Goal: Task Accomplishment & Management: Complete application form

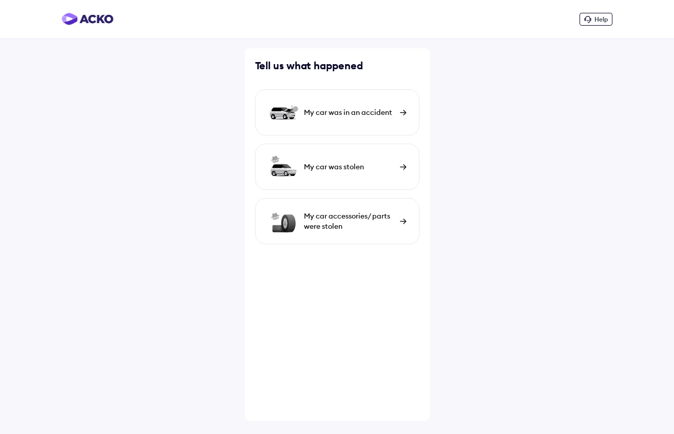
click at [349, 109] on div "My car was in an accident" at bounding box center [349, 112] width 91 height 10
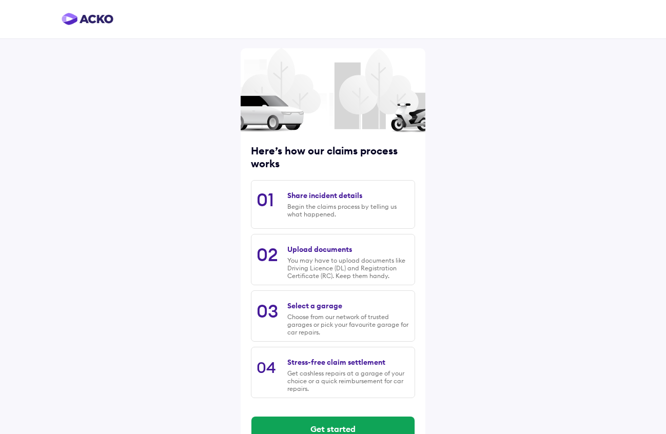
scroll to position [26, 0]
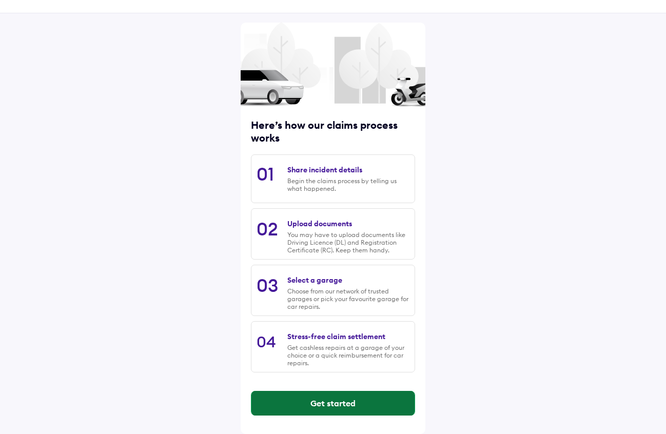
click at [339, 405] on button "Get started" at bounding box center [332, 403] width 163 height 25
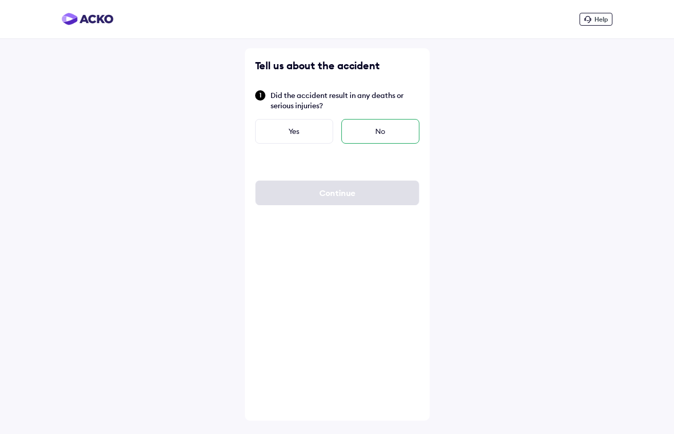
click at [373, 126] on div "No" at bounding box center [380, 131] width 78 height 25
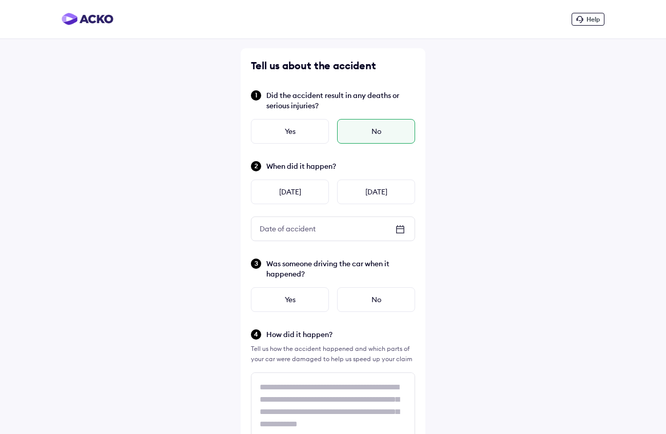
click at [402, 229] on icon at bounding box center [400, 229] width 12 height 12
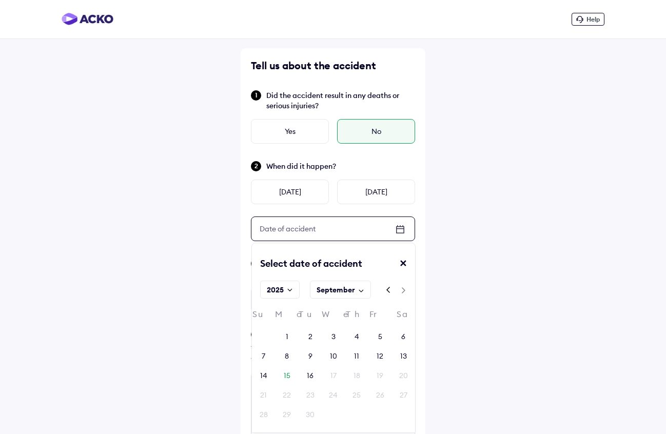
click at [396, 229] on icon at bounding box center [400, 229] width 8 height 7
click at [382, 354] on div "12" at bounding box center [380, 356] width 7 height 10
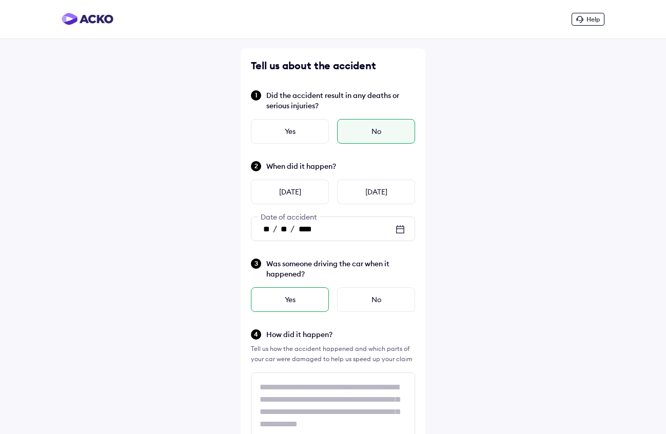
click at [305, 301] on div "Yes" at bounding box center [290, 299] width 78 height 25
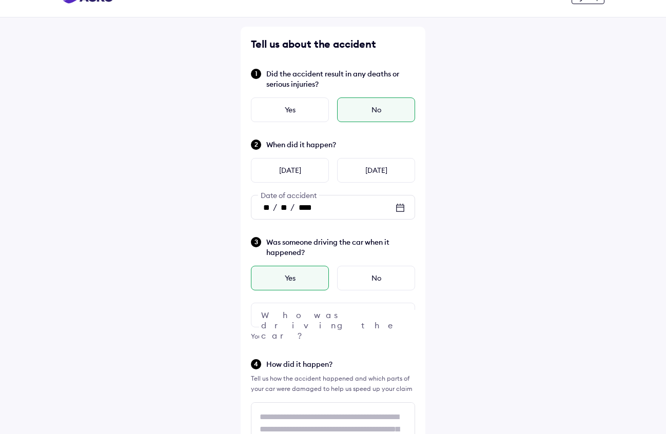
scroll to position [29, 0]
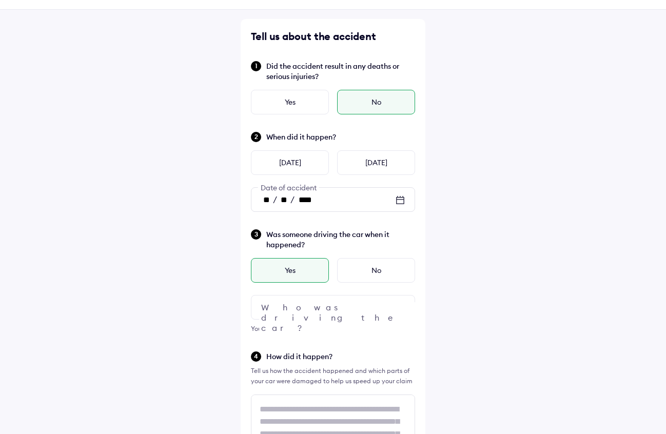
click at [401, 307] on img at bounding box center [400, 307] width 12 height 12
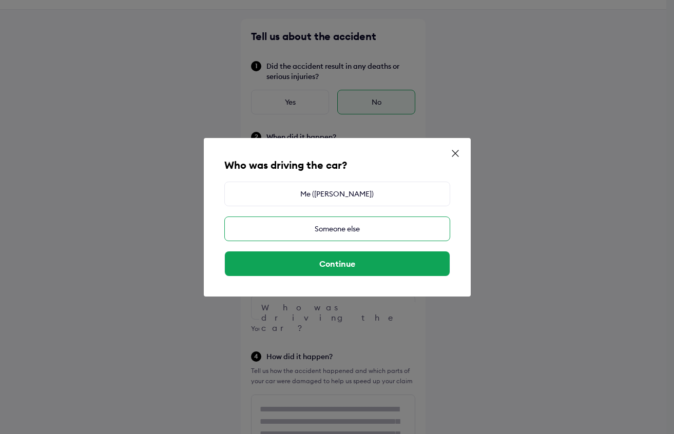
click at [353, 231] on div "Someone else" at bounding box center [337, 228] width 226 height 25
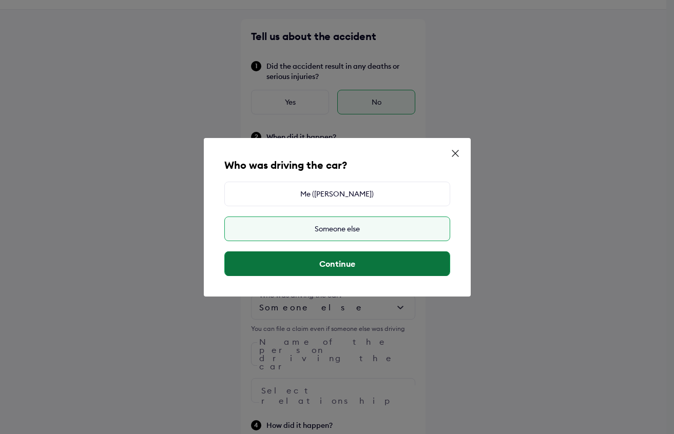
click at [348, 263] on button "Continue" at bounding box center [337, 263] width 225 height 25
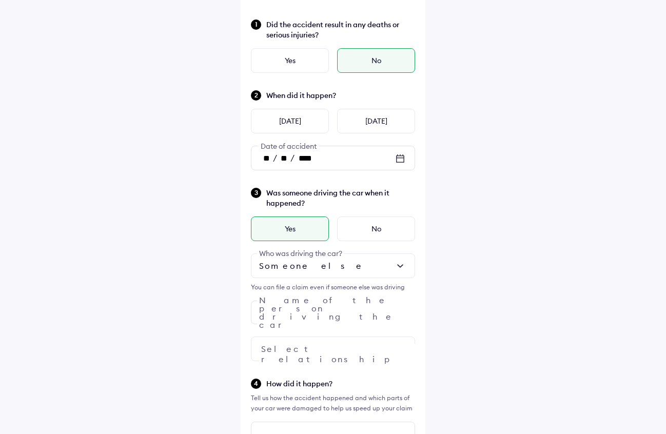
scroll to position [71, 0]
click at [372, 314] on div "Tell us about the accident Did the accident result in any deaths or serious inj…" at bounding box center [333, 427] width 185 height 900
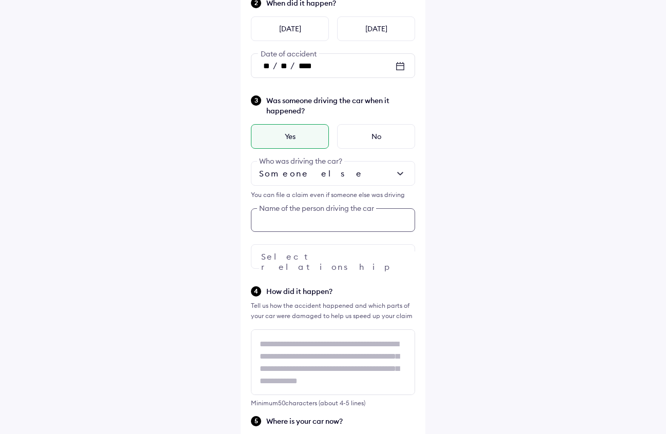
scroll to position [166, 0]
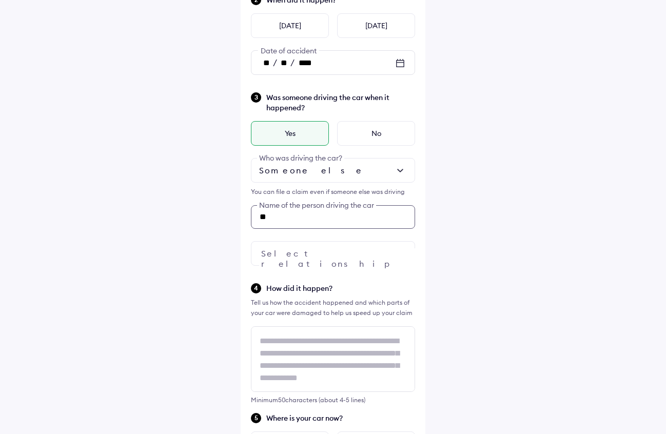
type input "*"
type input "*****"
click at [337, 252] on div at bounding box center [333, 253] width 164 height 25
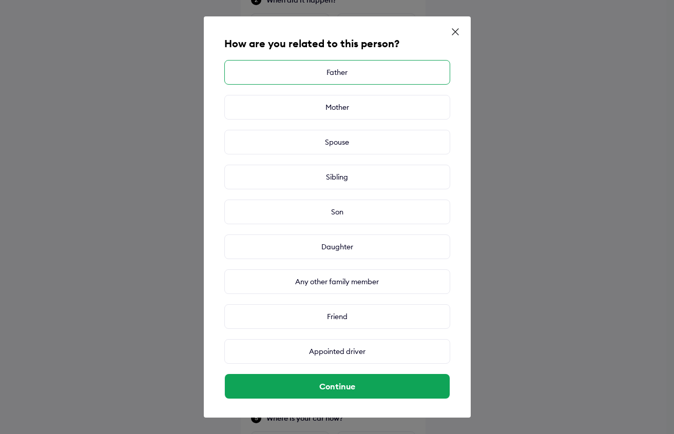
click at [354, 76] on div "Father" at bounding box center [337, 72] width 226 height 25
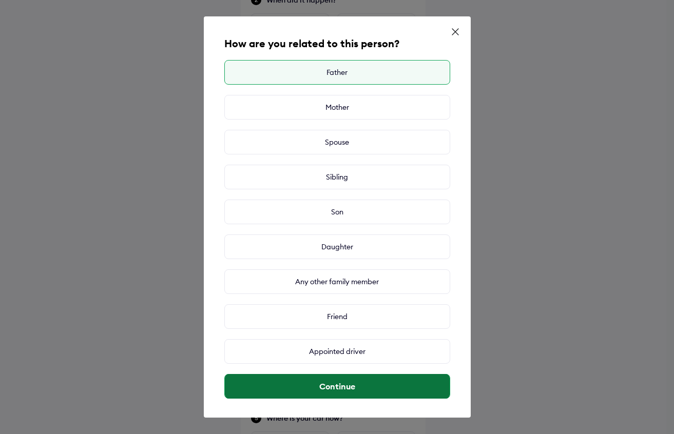
click at [357, 385] on button "Continue" at bounding box center [337, 386] width 225 height 25
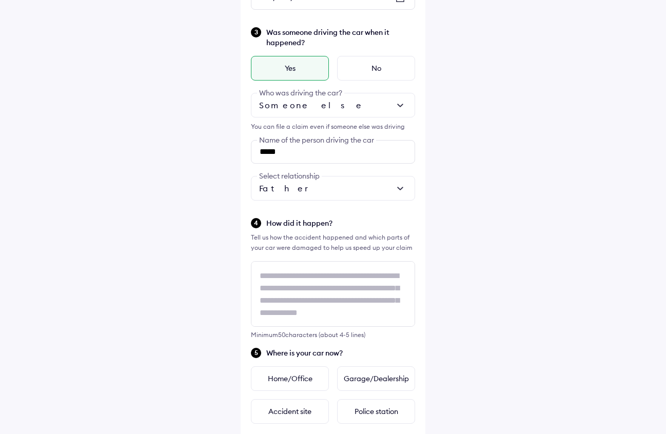
scroll to position [263, 0]
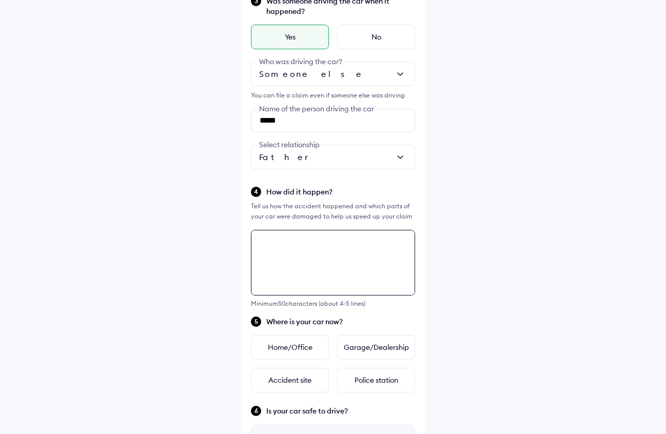
click at [311, 248] on textarea at bounding box center [333, 263] width 164 height 66
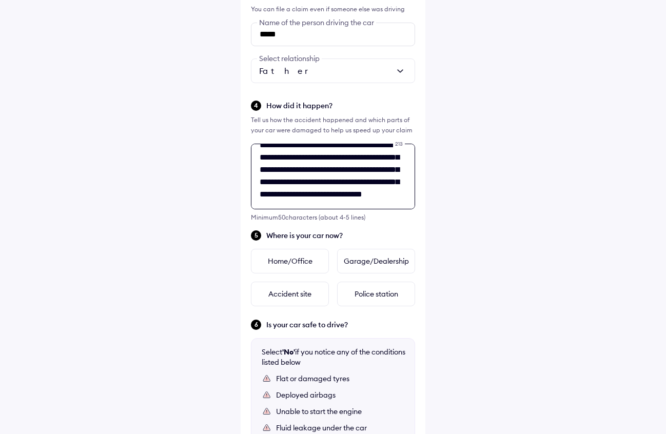
scroll to position [29, 0]
type textarea "**********"
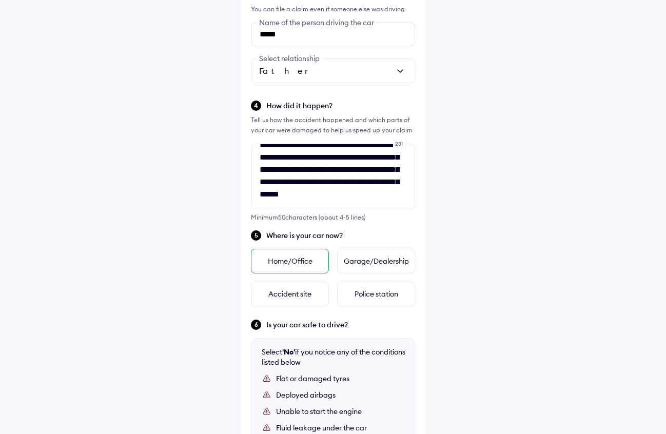
click at [308, 262] on div "Home/Office" at bounding box center [290, 261] width 78 height 25
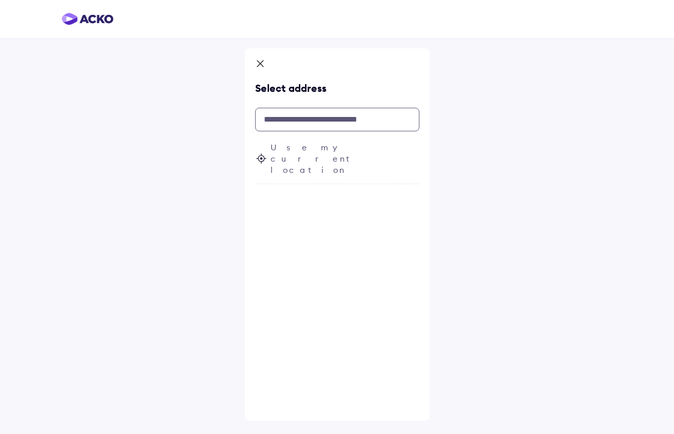
click at [293, 122] on input "text" at bounding box center [337, 120] width 164 height 24
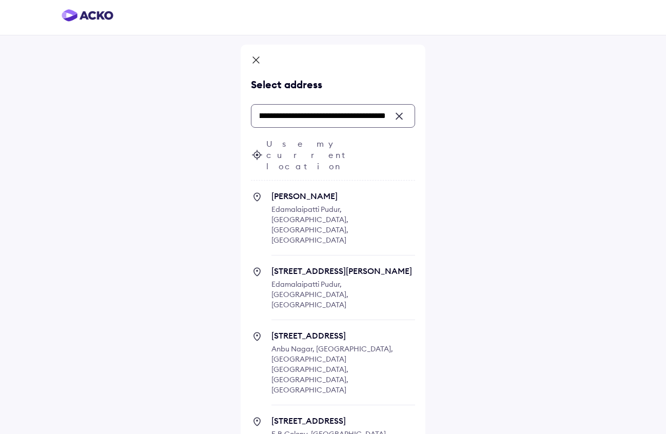
scroll to position [2, 0]
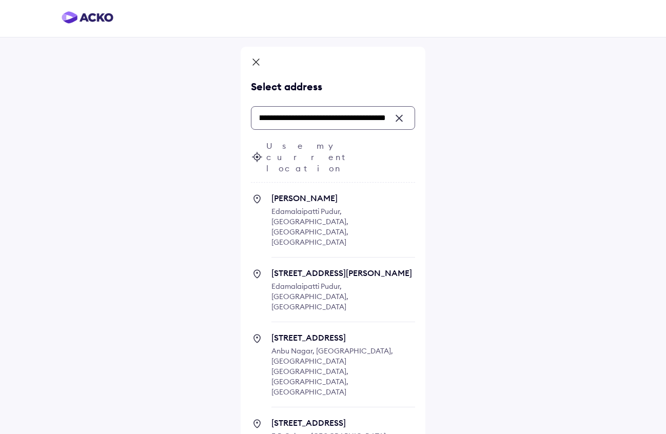
type input "**********"
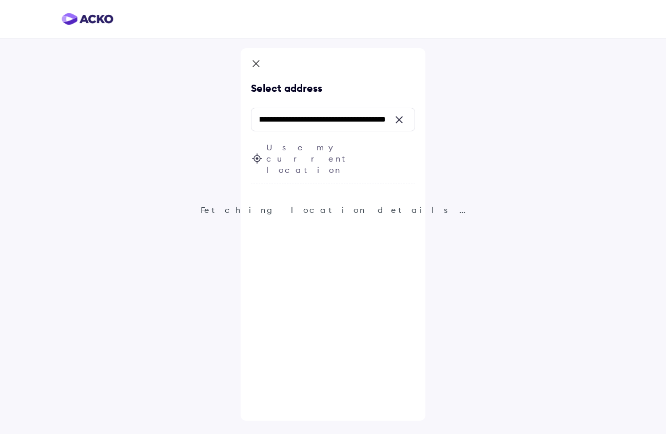
scroll to position [0, 0]
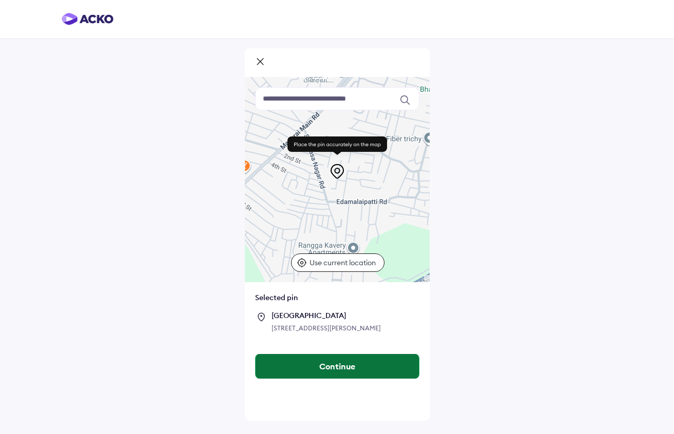
click at [328, 379] on button "Continue" at bounding box center [336, 366] width 163 height 25
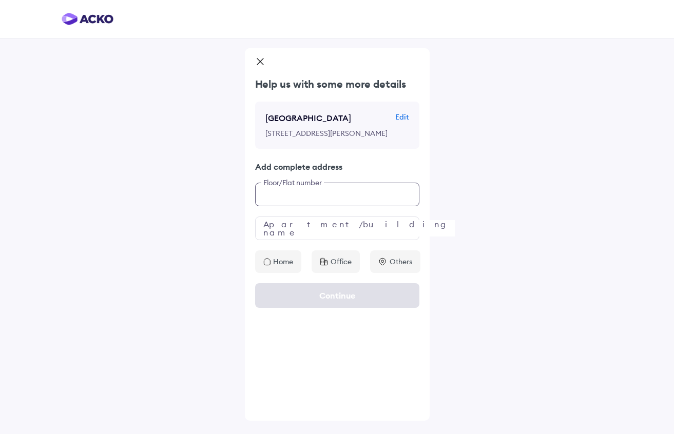
click at [286, 206] on input "text" at bounding box center [337, 195] width 164 height 24
type input "****"
click at [287, 267] on p "Home" at bounding box center [283, 262] width 20 height 10
click at [304, 240] on input "text" at bounding box center [337, 228] width 164 height 24
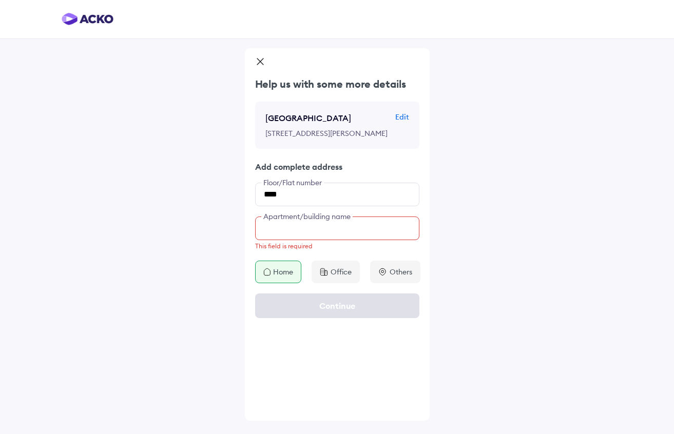
type input "*"
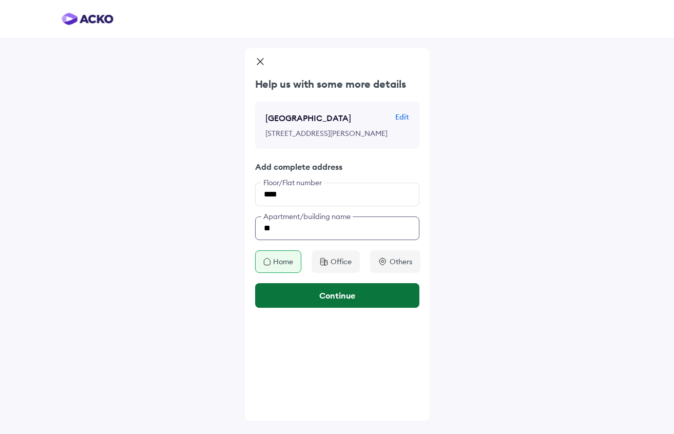
type input "**"
click at [339, 308] on button "Continue" at bounding box center [337, 295] width 164 height 25
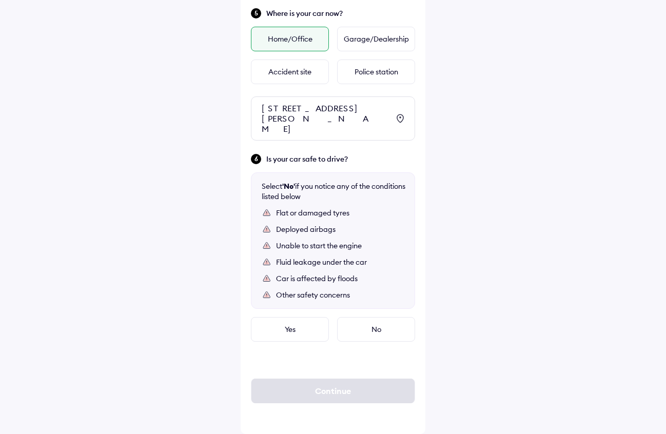
scroll to position [578, 0]
click at [295, 333] on div "Yes" at bounding box center [290, 329] width 78 height 25
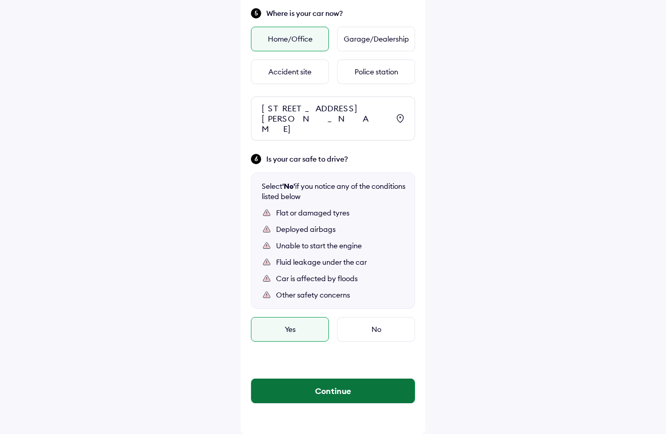
click at [347, 396] on button "Continue" at bounding box center [332, 391] width 163 height 25
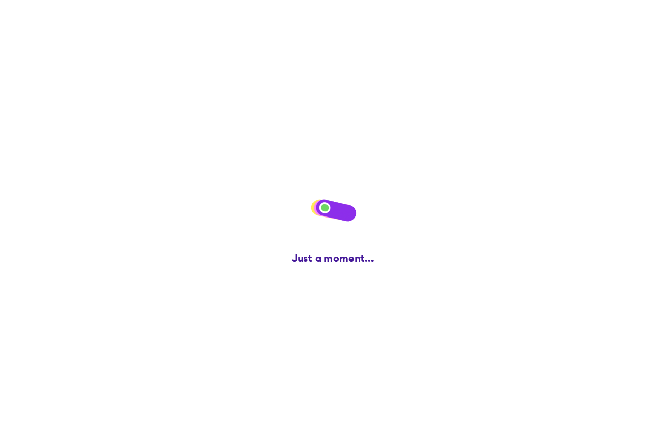
scroll to position [0, 0]
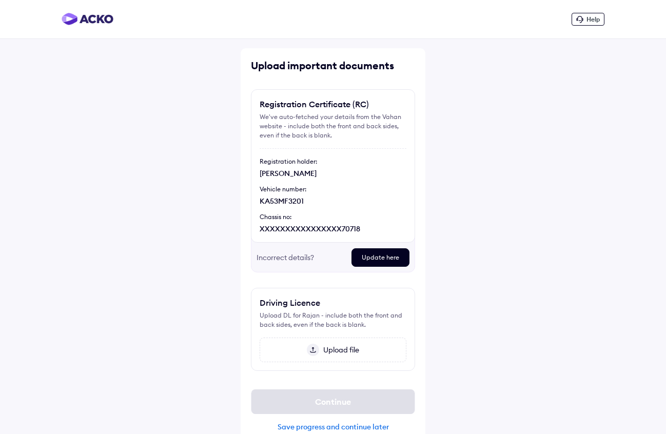
click at [349, 352] on span "Upload file" at bounding box center [339, 349] width 40 height 9
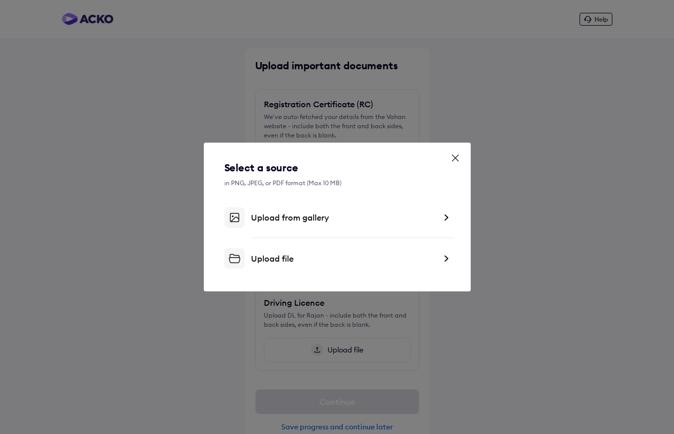
click at [281, 257] on div "Upload file" at bounding box center [343, 258] width 185 height 10
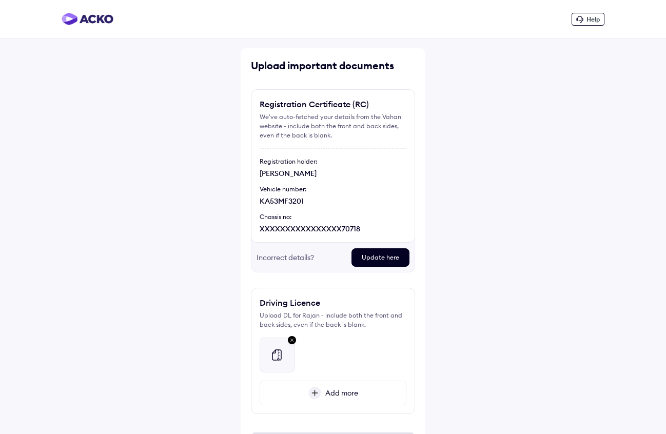
click at [292, 338] on img at bounding box center [292, 340] width 12 height 13
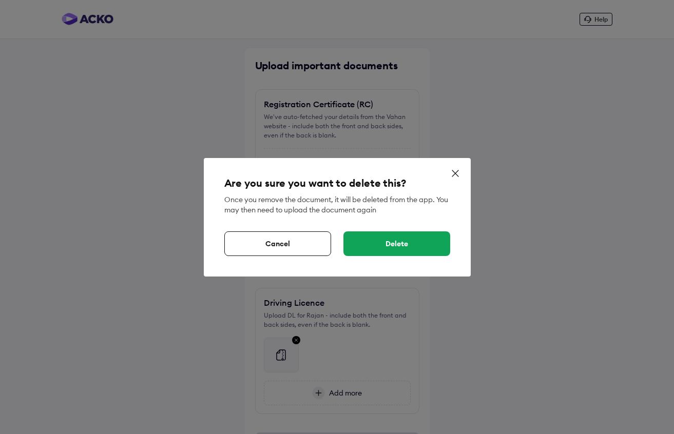
click at [386, 241] on div "Delete" at bounding box center [396, 243] width 107 height 25
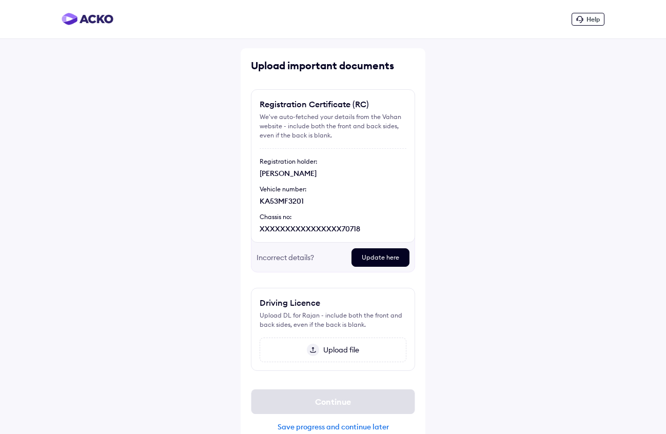
scroll to position [16, 0]
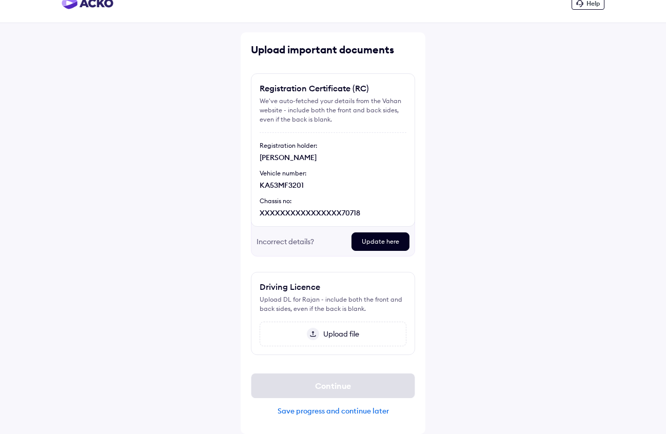
click at [345, 334] on span "Upload file" at bounding box center [339, 333] width 40 height 9
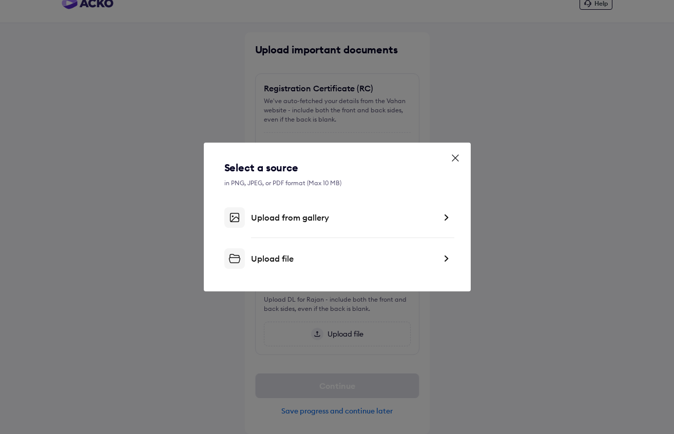
click at [282, 255] on div "Upload file" at bounding box center [343, 258] width 185 height 10
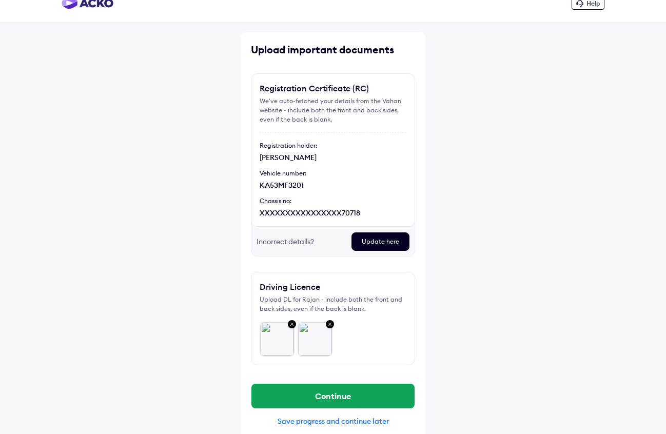
scroll to position [26, 0]
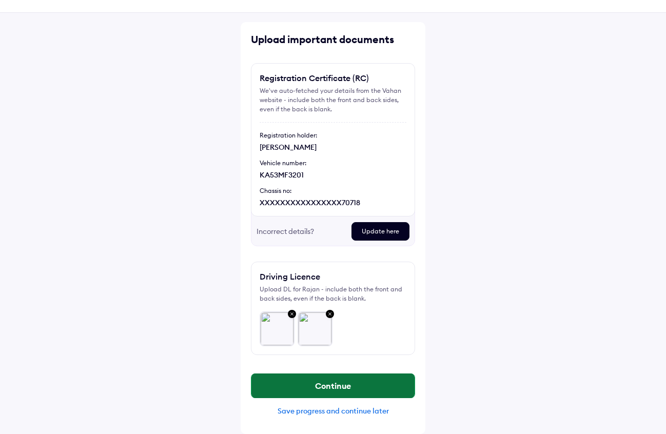
click at [331, 388] on button "Continue" at bounding box center [332, 385] width 163 height 25
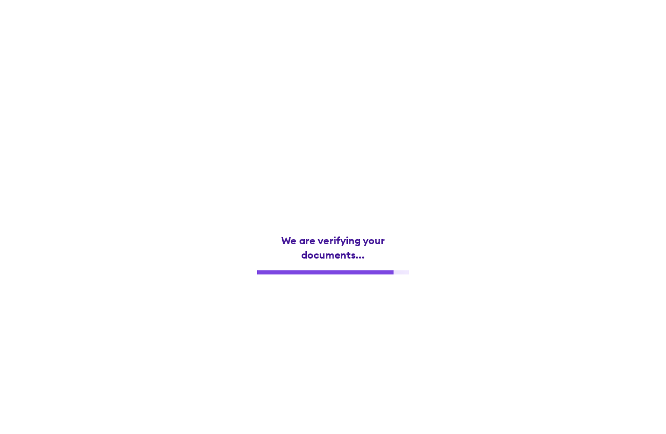
scroll to position [0, 0]
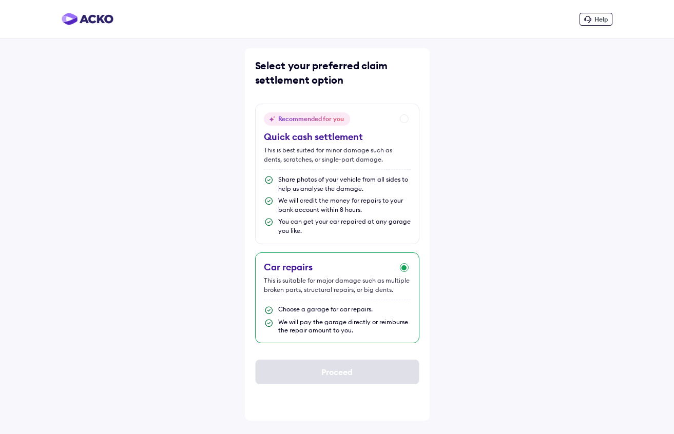
click at [406, 268] on div "Car repairs This is suitable for major damage such as multiple broken parts, st…" at bounding box center [337, 297] width 164 height 91
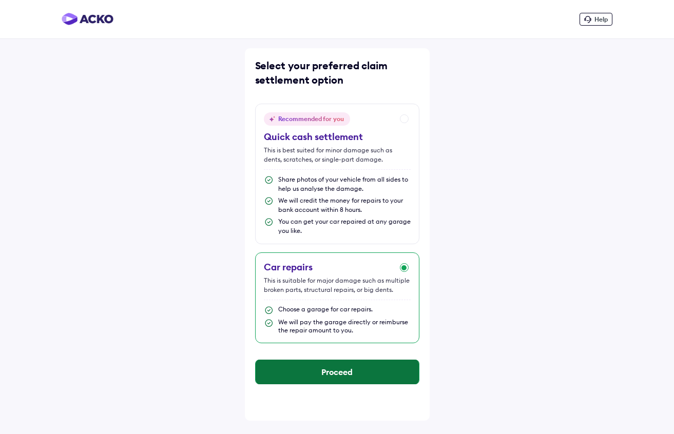
click at [340, 373] on button "Proceed" at bounding box center [336, 372] width 163 height 25
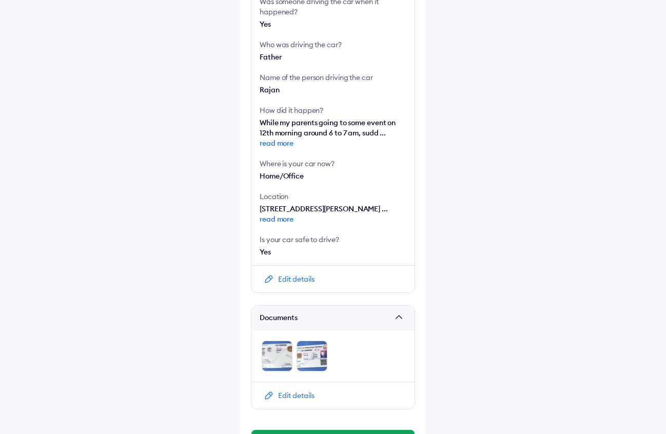
scroll to position [464, 0]
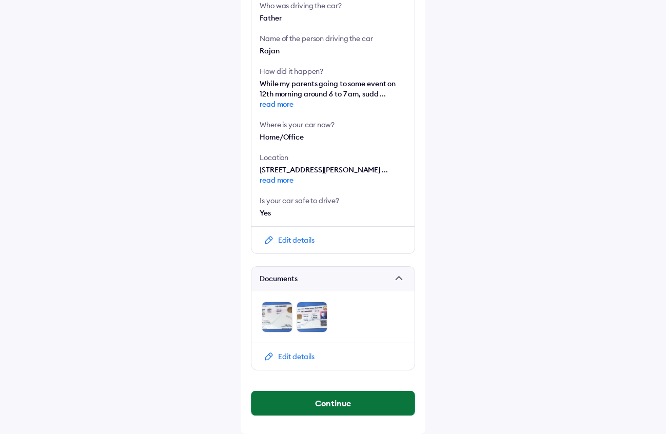
click at [350, 407] on button "Continue" at bounding box center [332, 403] width 163 height 25
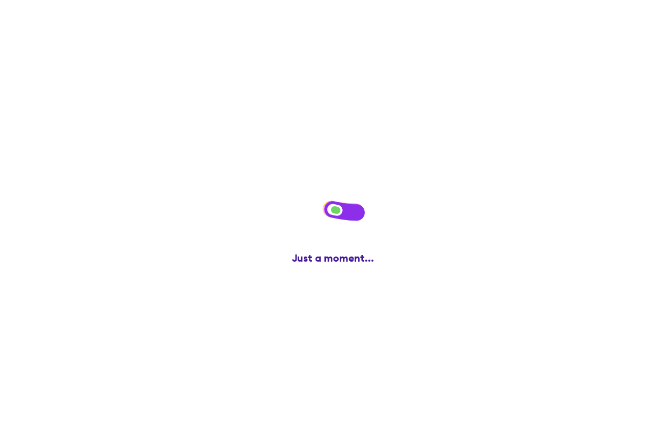
scroll to position [0, 0]
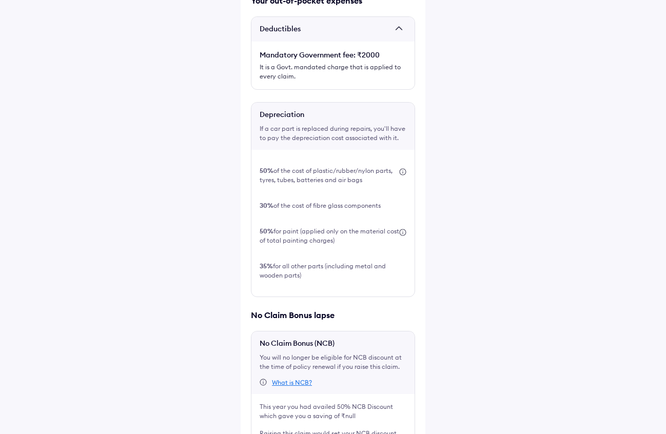
scroll to position [289, 0]
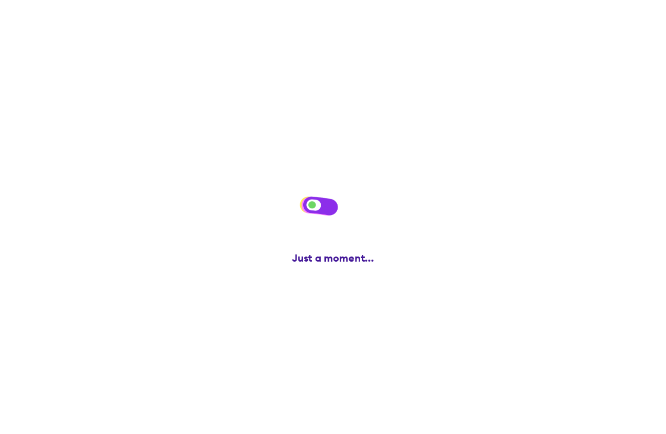
scroll to position [0, 0]
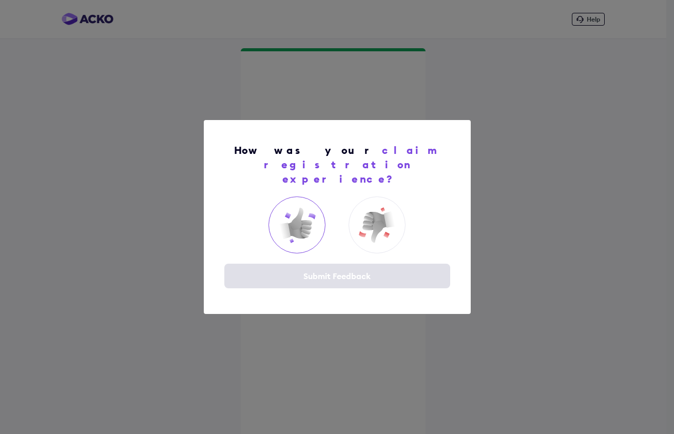
click at [305, 215] on img at bounding box center [297, 225] width 41 height 41
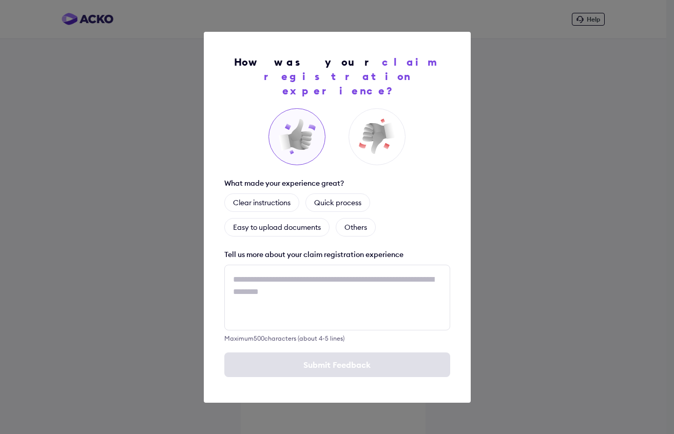
click at [441, 95] on div "How was your claim registration experience?" at bounding box center [337, 80] width 226 height 56
click at [293, 218] on div "Easy to upload documents" at bounding box center [276, 227] width 105 height 18
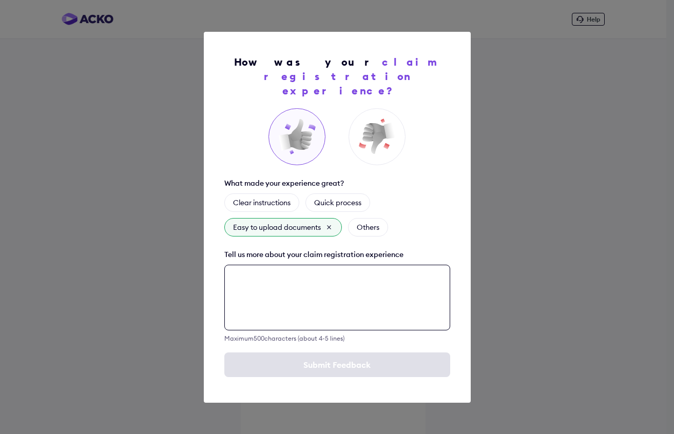
click at [315, 310] on textarea at bounding box center [337, 298] width 226 height 66
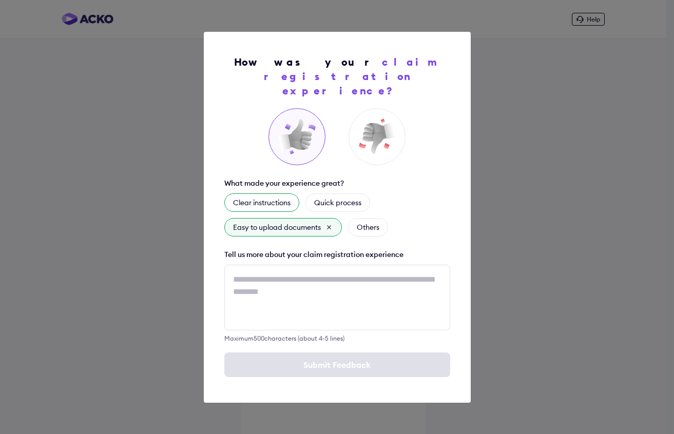
click at [253, 196] on div "Clear instructions" at bounding box center [261, 202] width 75 height 18
click at [302, 199] on icon at bounding box center [298, 203] width 8 height 8
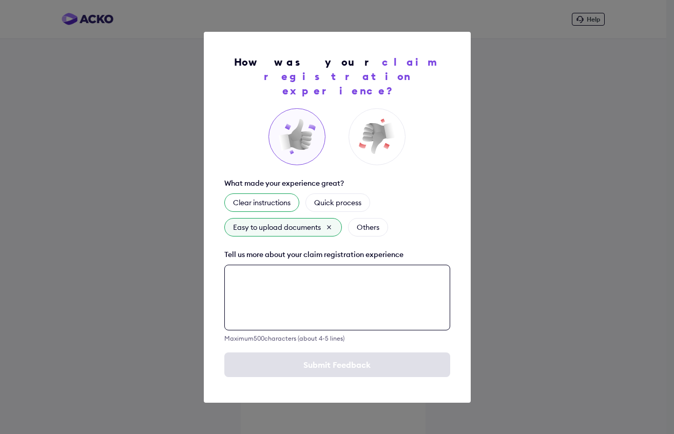
click at [312, 285] on textarea at bounding box center [337, 298] width 226 height 66
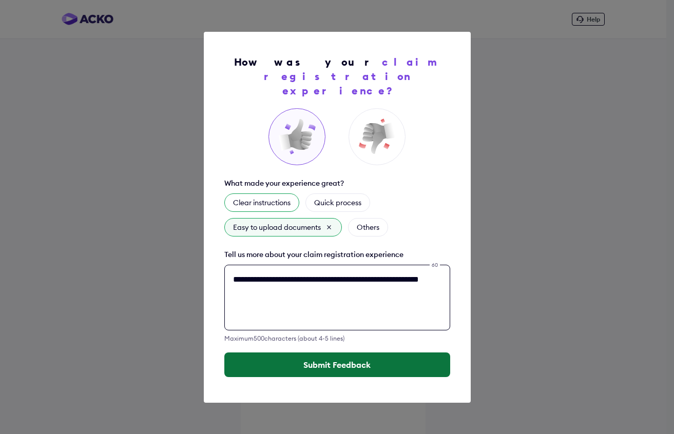
type textarea "**********"
click at [335, 361] on button "Submit Feedback" at bounding box center [337, 364] width 226 height 25
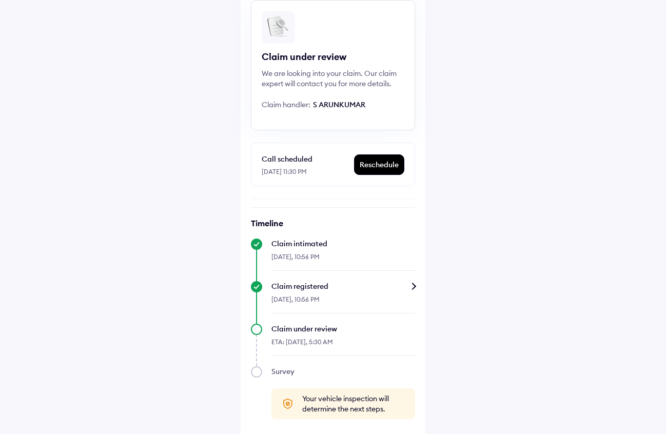
scroll to position [129, 0]
click at [378, 168] on div "Reschedule" at bounding box center [378, 165] width 49 height 19
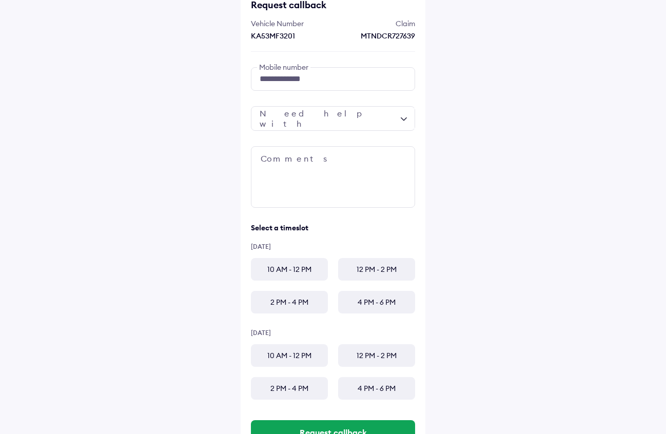
scroll to position [61, 0]
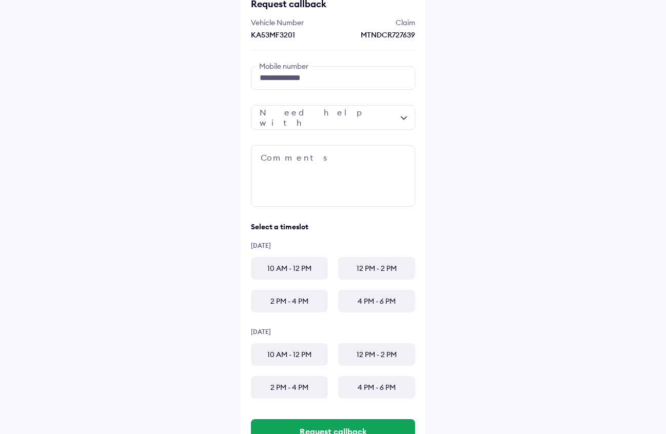
click at [404, 116] on div at bounding box center [333, 117] width 164 height 25
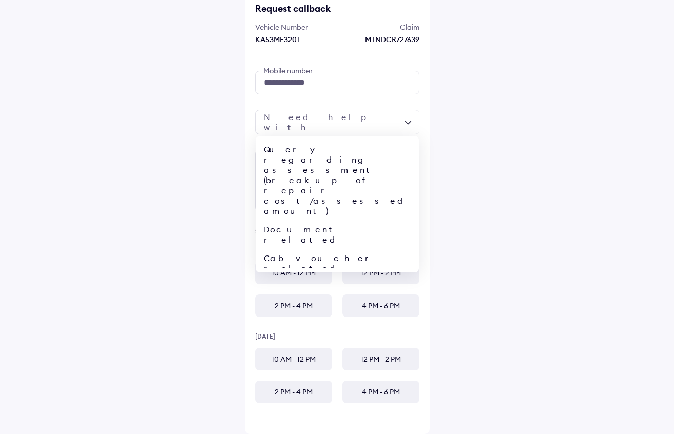
click at [496, 144] on div "**********" at bounding box center [337, 189] width 674 height 490
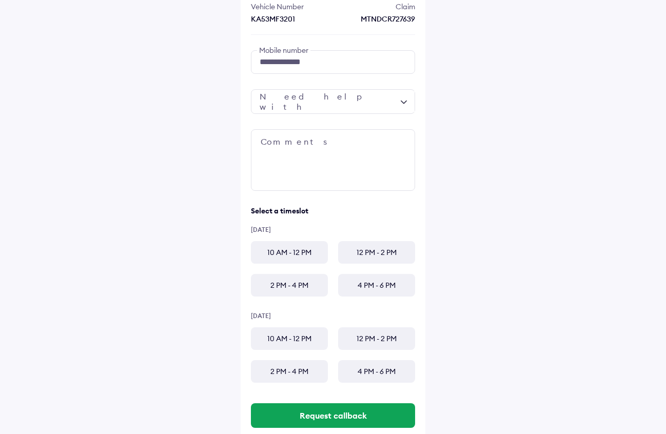
scroll to position [76, 0]
click at [363, 285] on div "4 PM - 6 PM" at bounding box center [376, 285] width 77 height 23
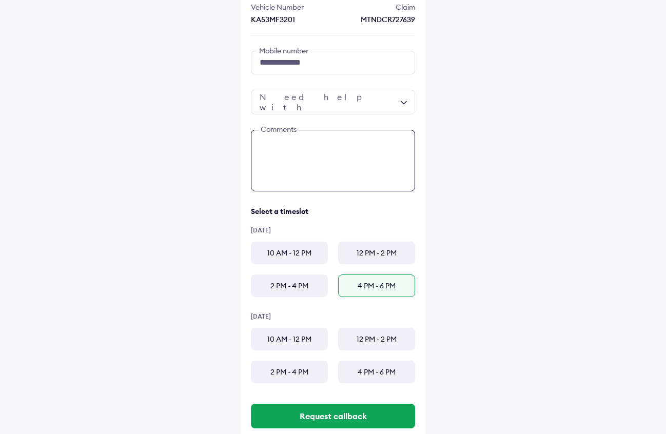
click at [326, 143] on textarea at bounding box center [333, 161] width 164 height 62
type textarea "**********"
click at [404, 101] on div at bounding box center [333, 102] width 164 height 25
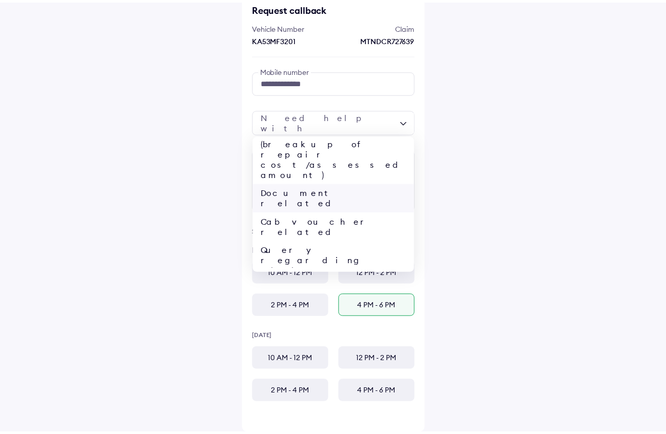
scroll to position [43, 0]
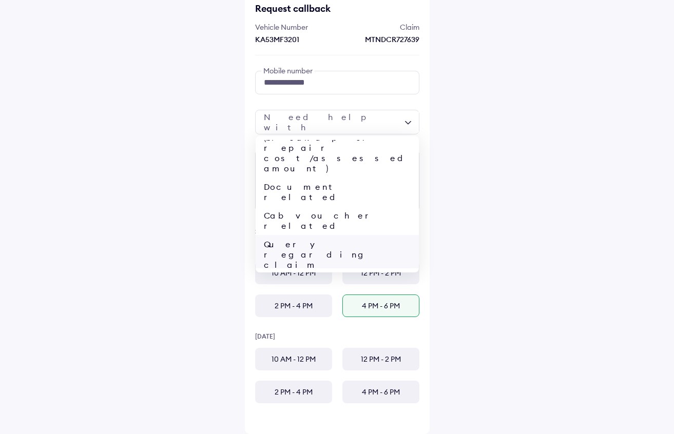
click at [319, 235] on div "Query regarding claim status" at bounding box center [336, 259] width 163 height 49
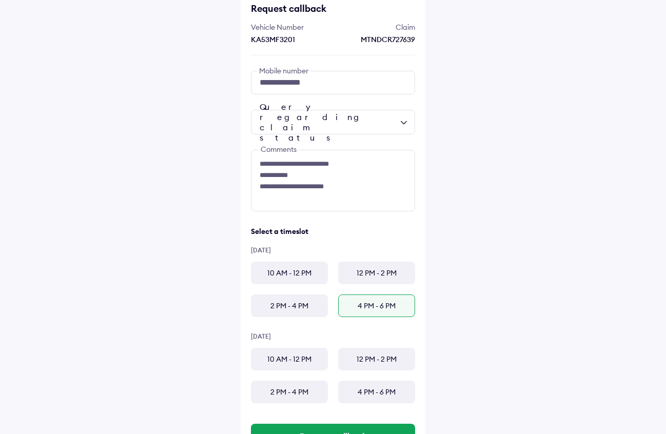
scroll to position [101, 0]
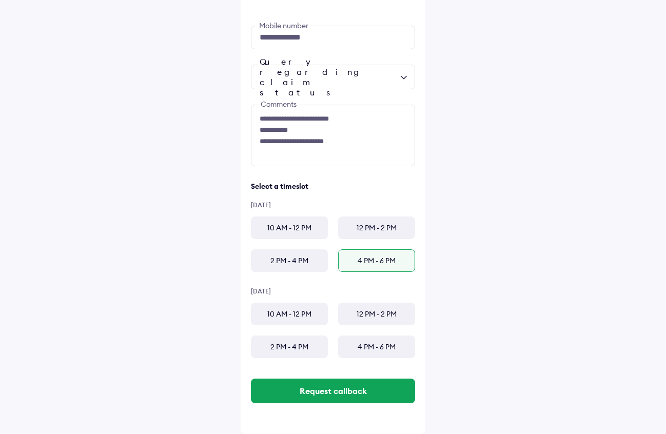
click at [295, 262] on div "2 PM - 4 PM" at bounding box center [289, 260] width 77 height 23
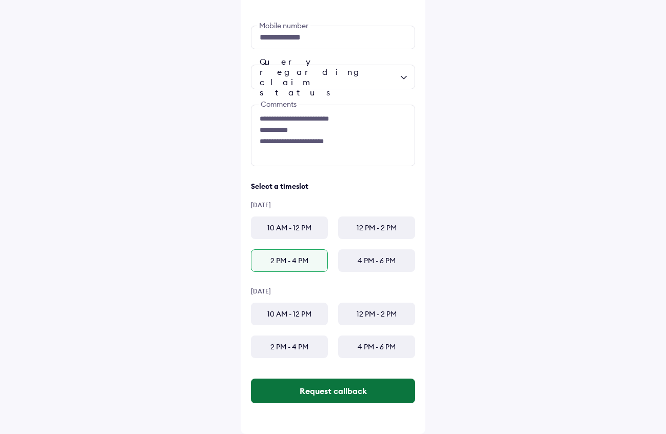
click at [329, 391] on button "Request callback" at bounding box center [333, 391] width 164 height 25
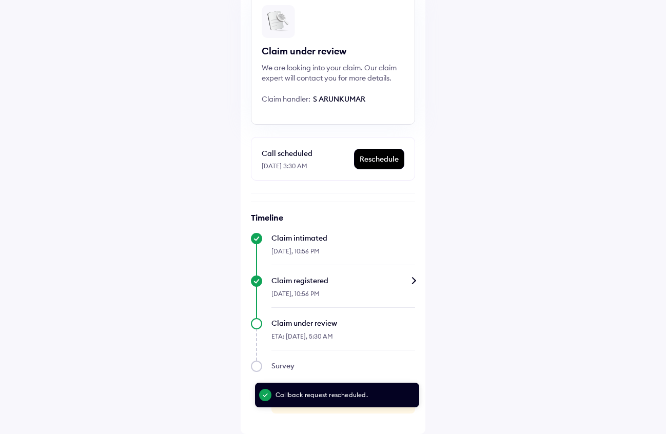
scroll to position [86, 0]
